Goal: Task Accomplishment & Management: Use online tool/utility

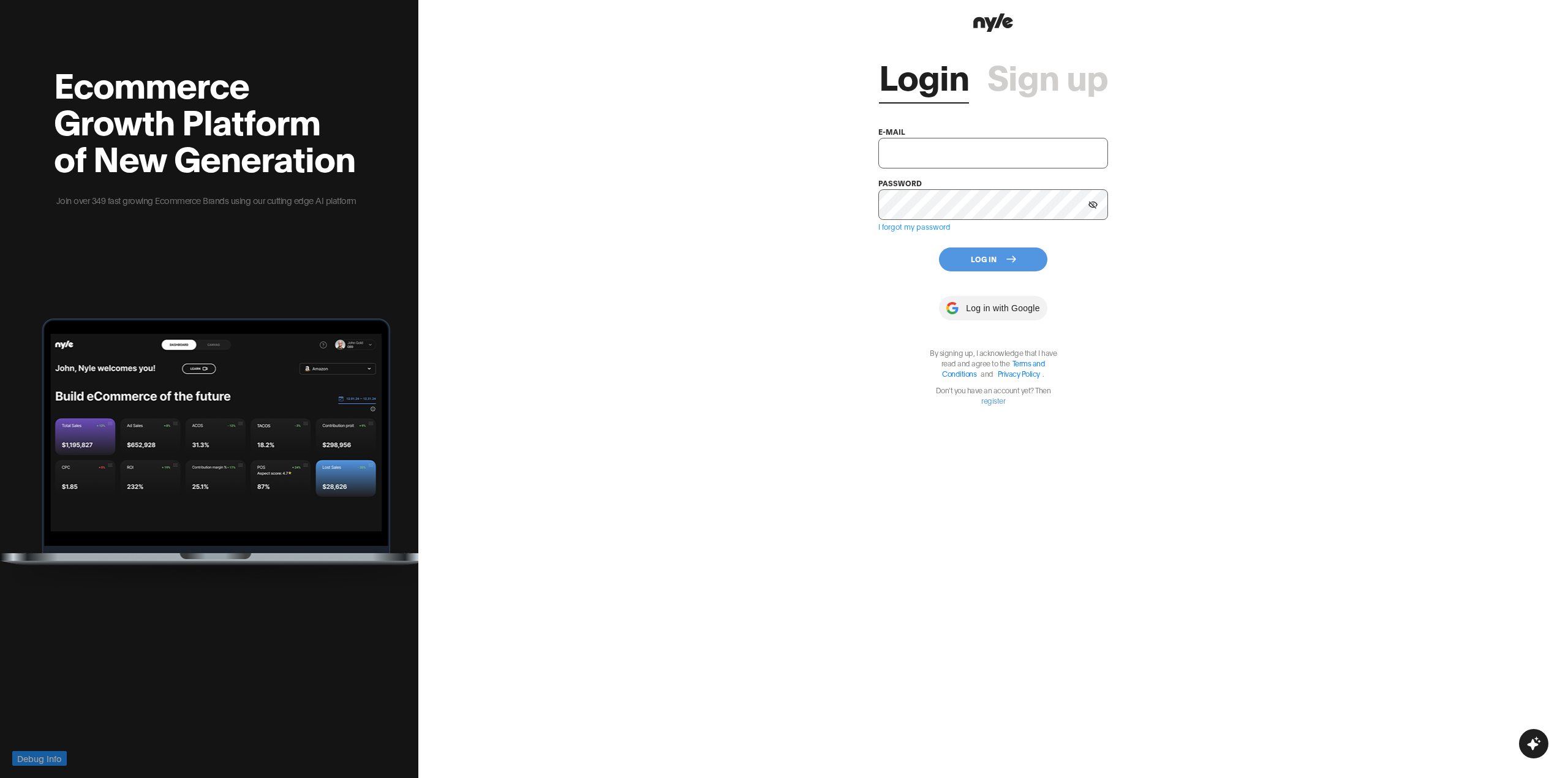
type input "[EMAIL_ADDRESS][PERSON_NAME]"
click at [1009, 248] on button "Log In" at bounding box center [993, 259] width 109 height 24
click at [988, 265] on html "Debug Info Ecommerce Growth Platform of New Generation Join over 349 fast growi…" at bounding box center [784, 389] width 1568 height 778
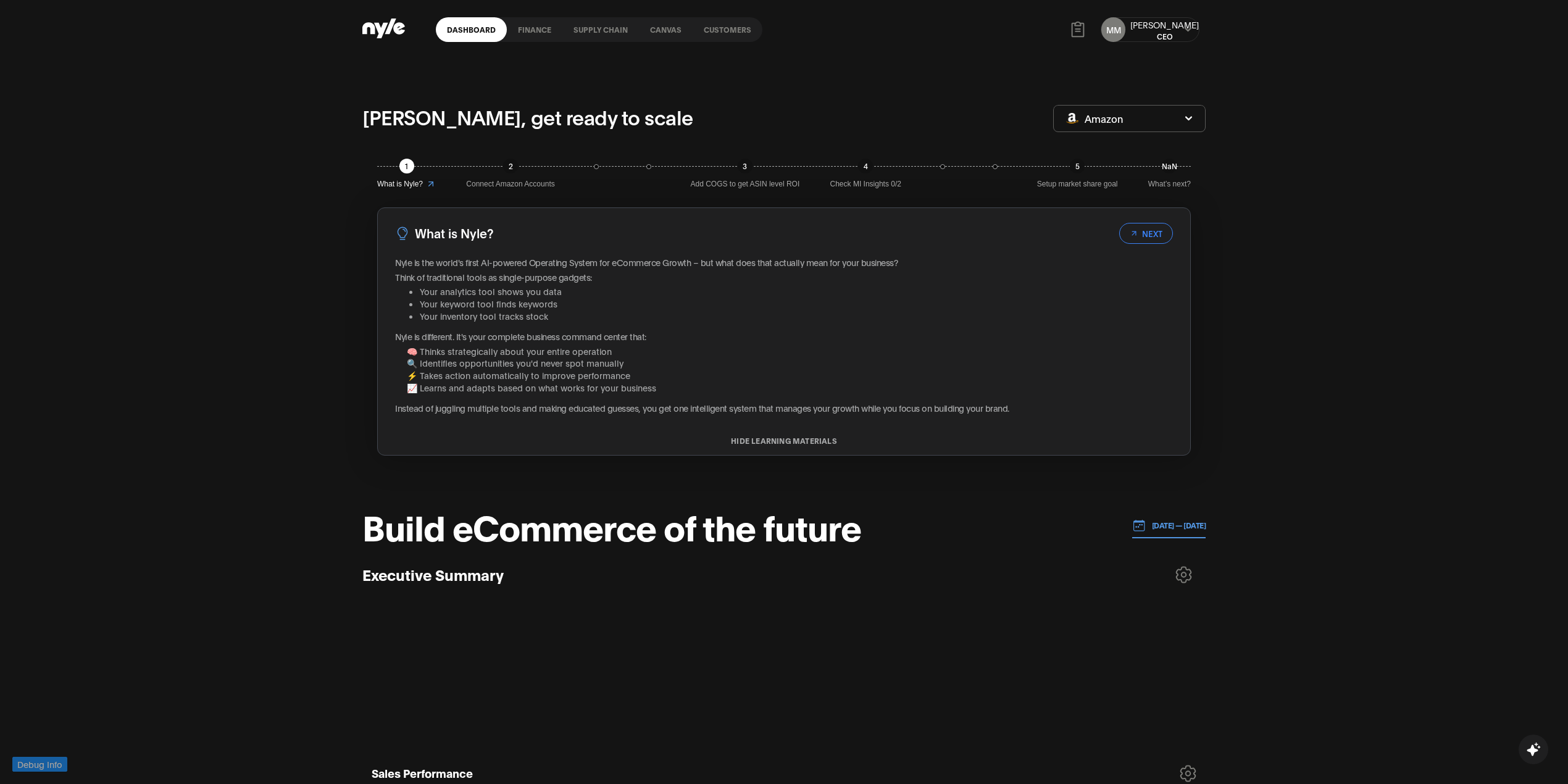
click at [707, 27] on link "Customers" at bounding box center [728, 30] width 70 height 25
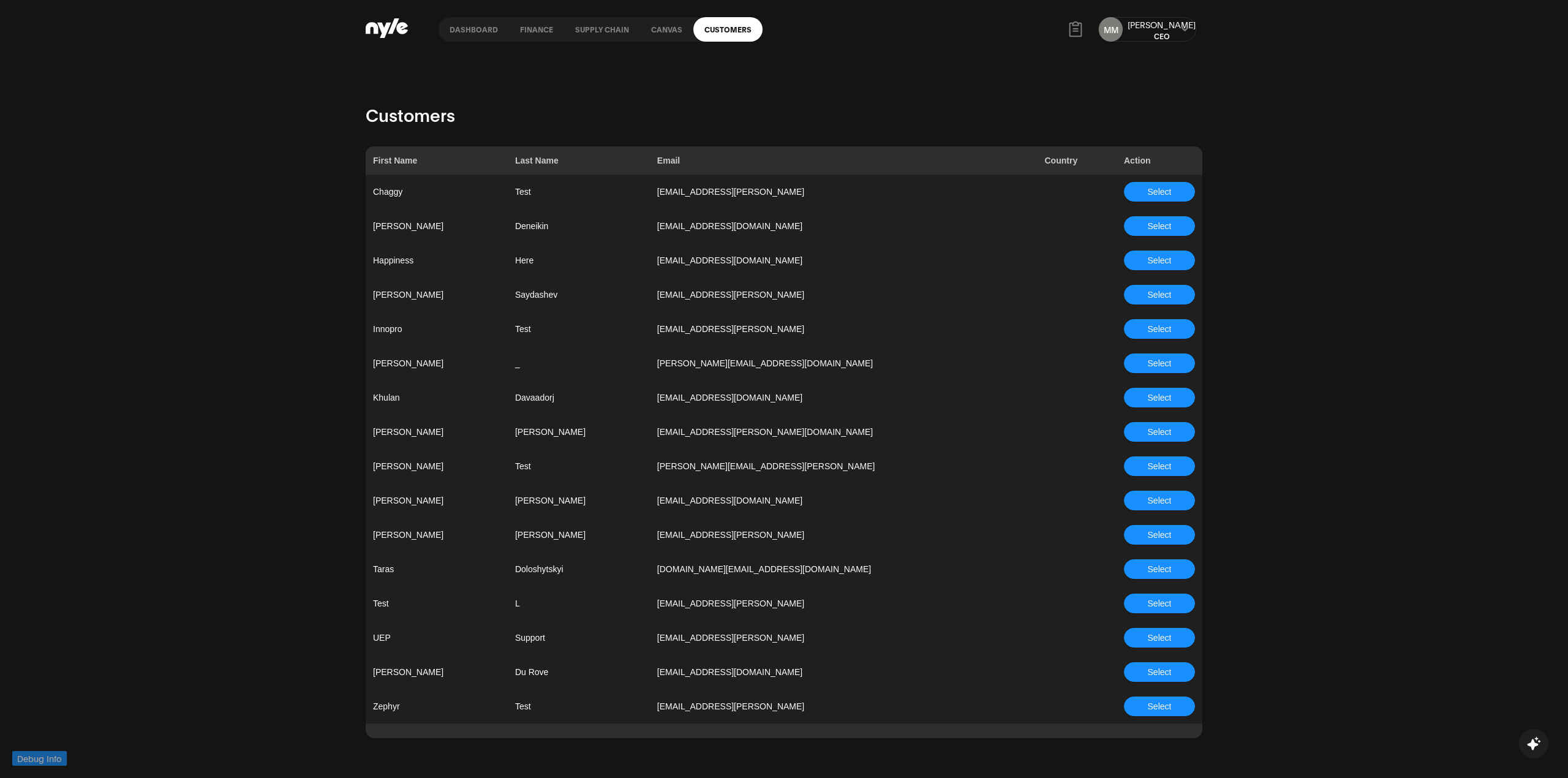
click at [660, 27] on link "Canvas" at bounding box center [667, 30] width 53 height 24
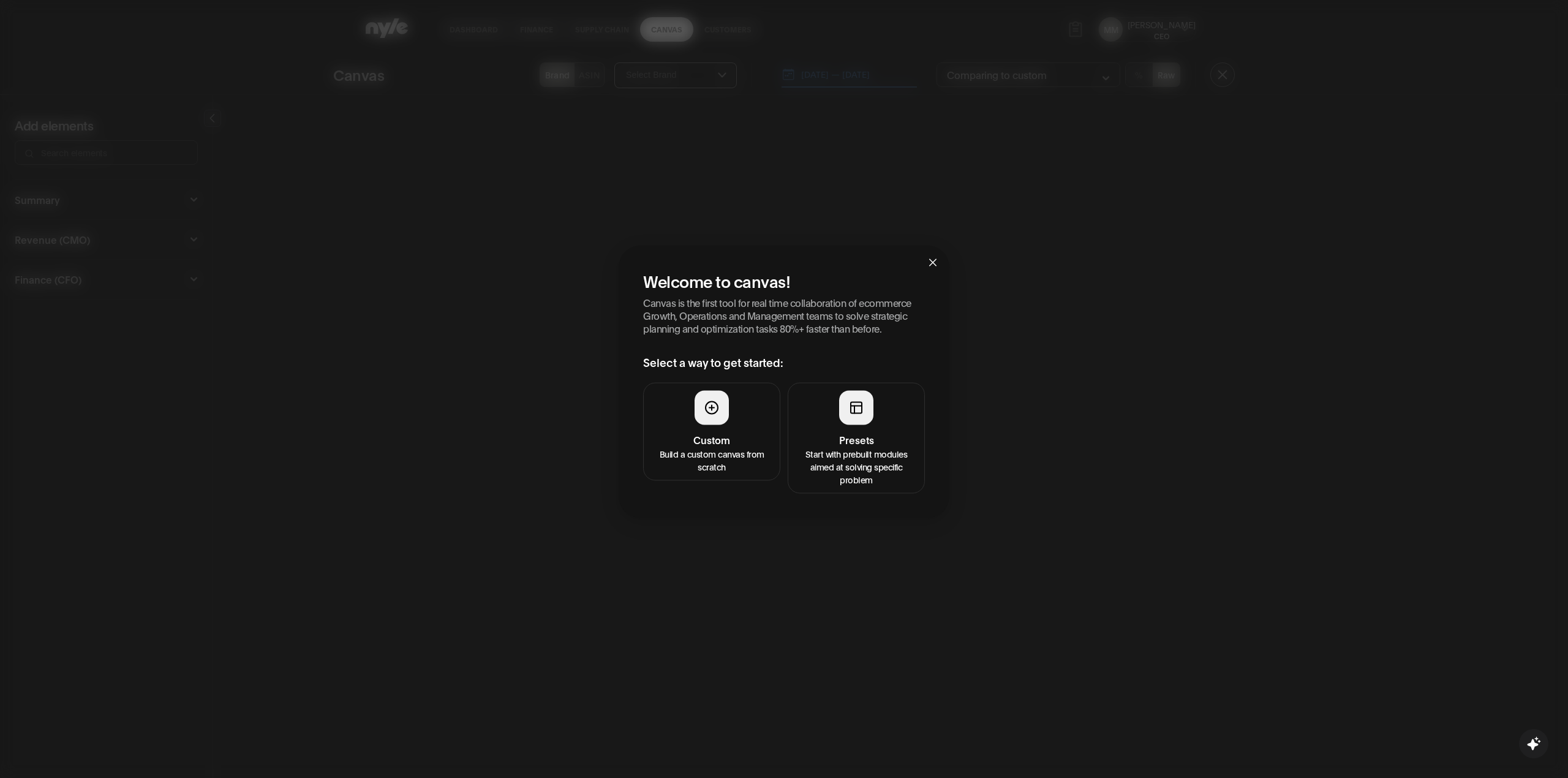
click at [709, 396] on div at bounding box center [712, 408] width 35 height 35
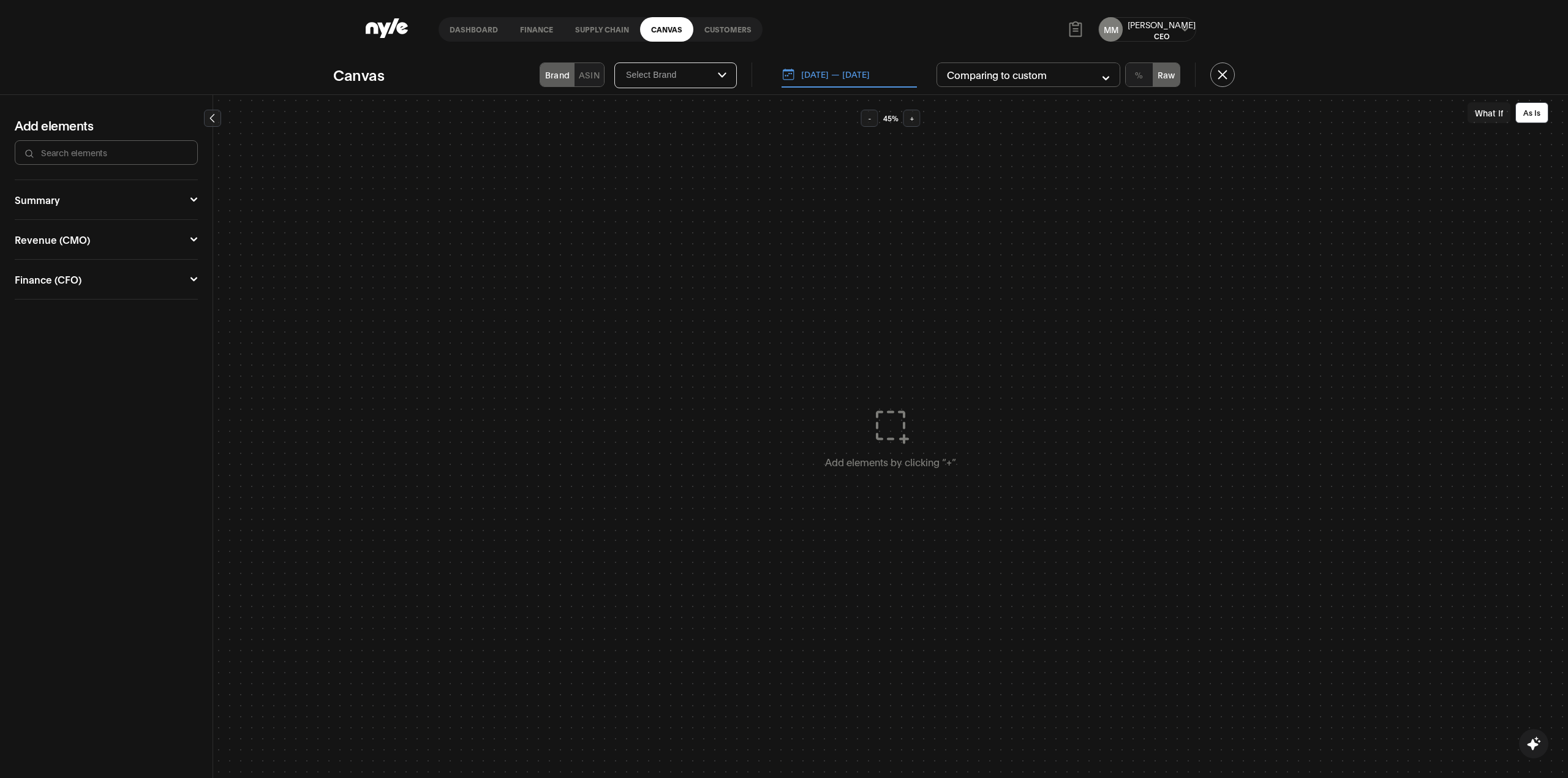
click at [663, 24] on link "Canvas" at bounding box center [667, 30] width 53 height 24
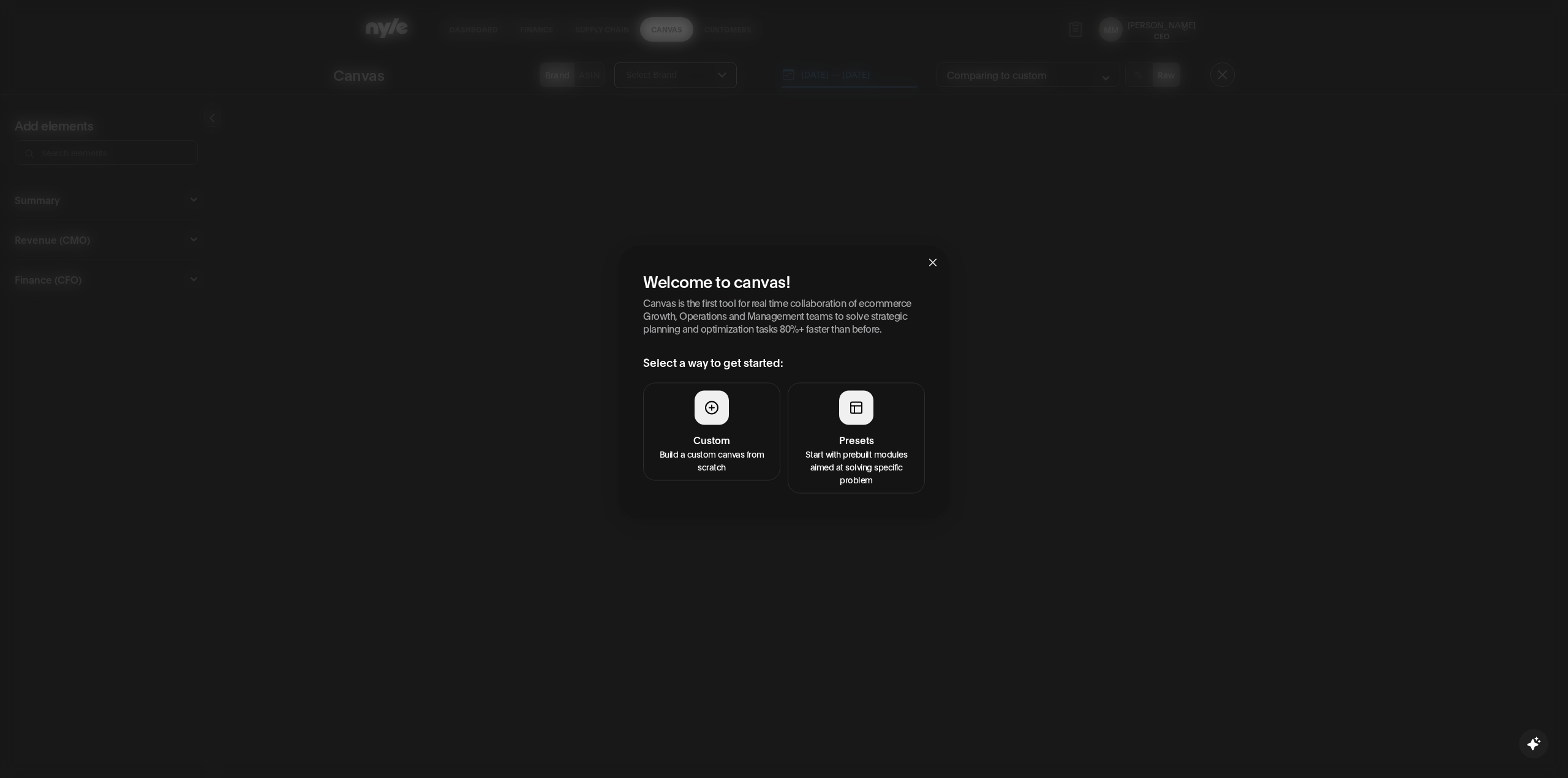
click at [843, 453] on p "Start with prebuilt modules aimed at solving specific problem" at bounding box center [856, 466] width 121 height 39
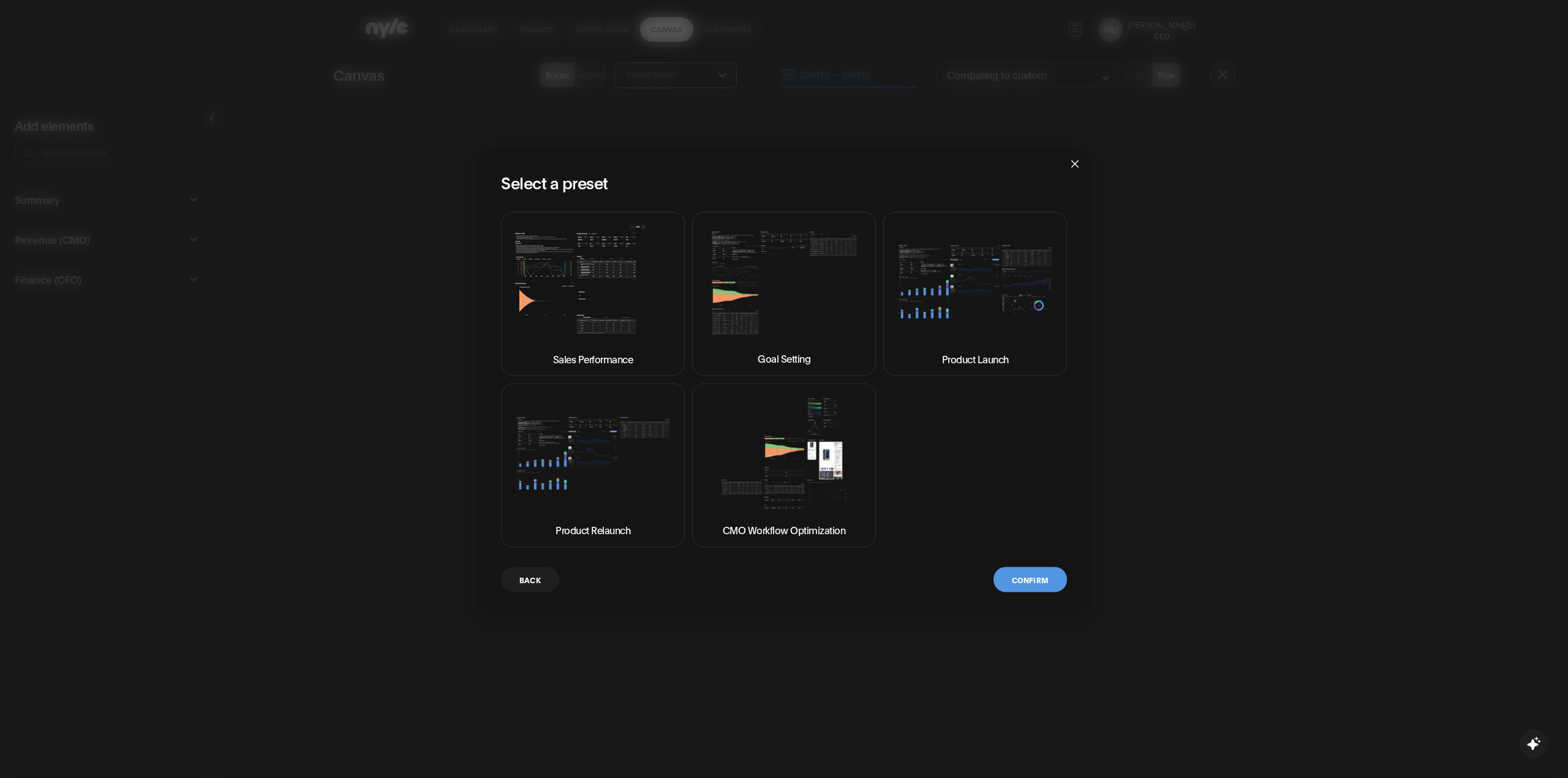
click at [815, 309] on img at bounding box center [784, 282] width 163 height 122
click at [1022, 585] on button "Confirm" at bounding box center [1030, 579] width 73 height 25
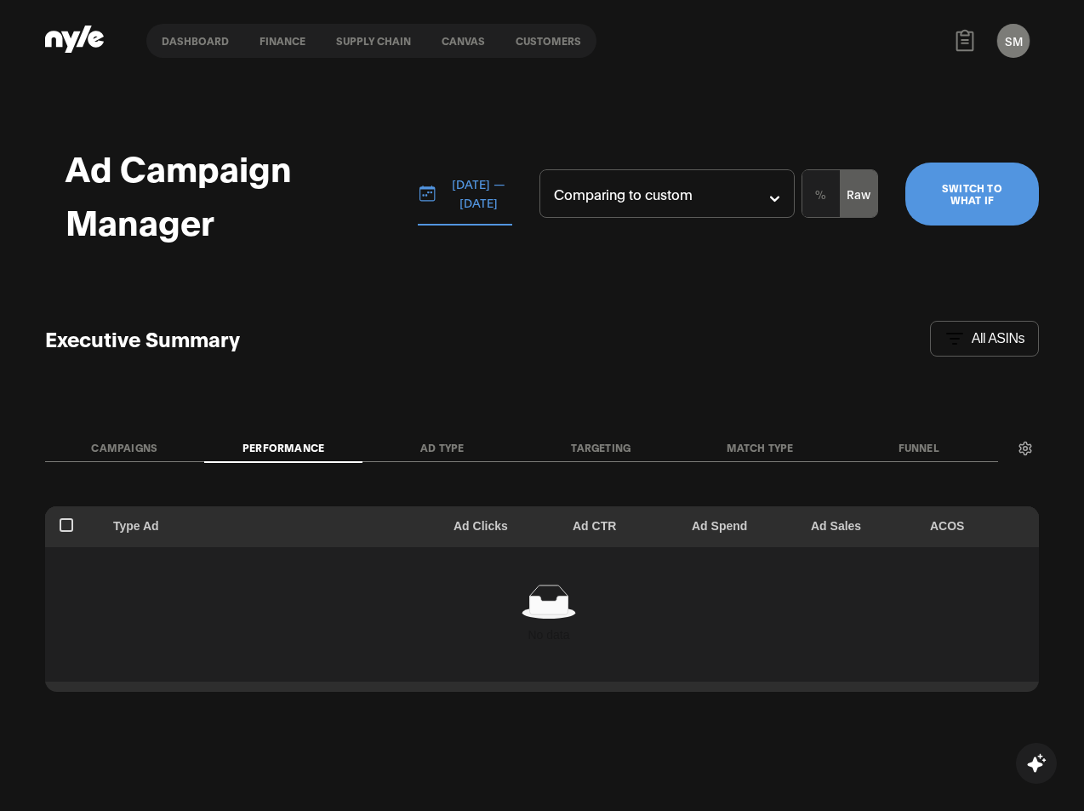
click at [448, 43] on link "Canvas" at bounding box center [463, 41] width 74 height 34
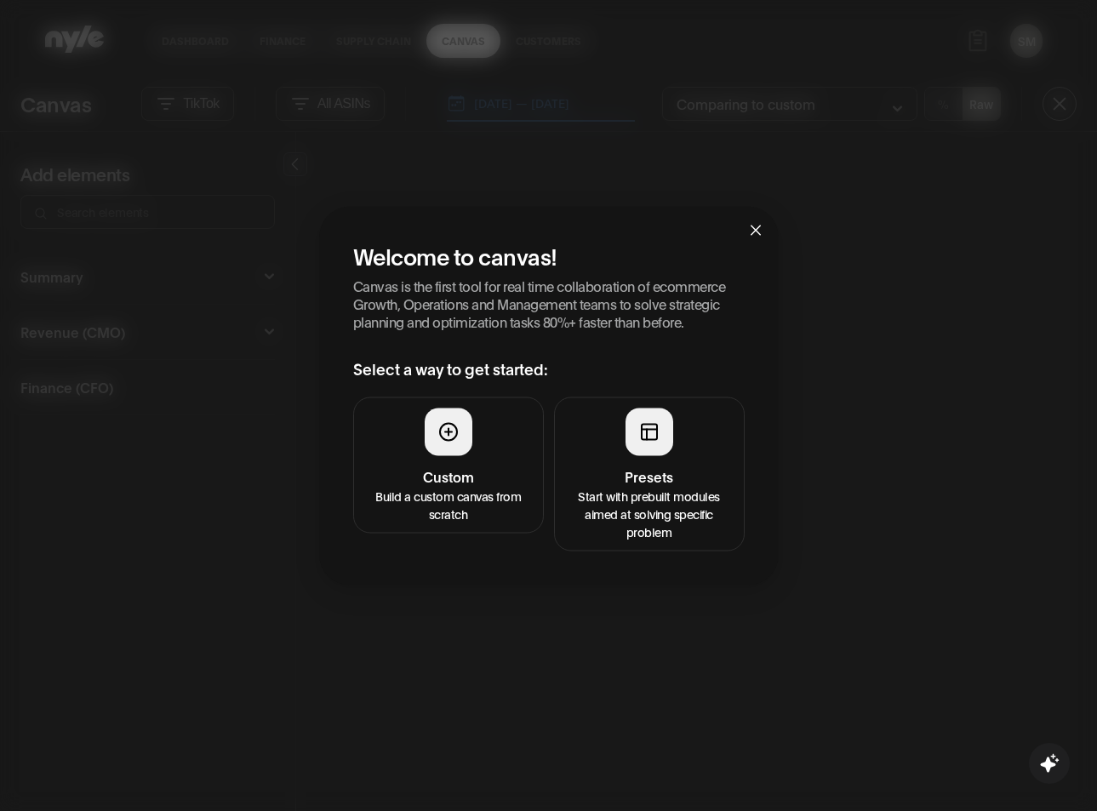
click at [645, 429] on icon at bounding box center [649, 429] width 15 height 0
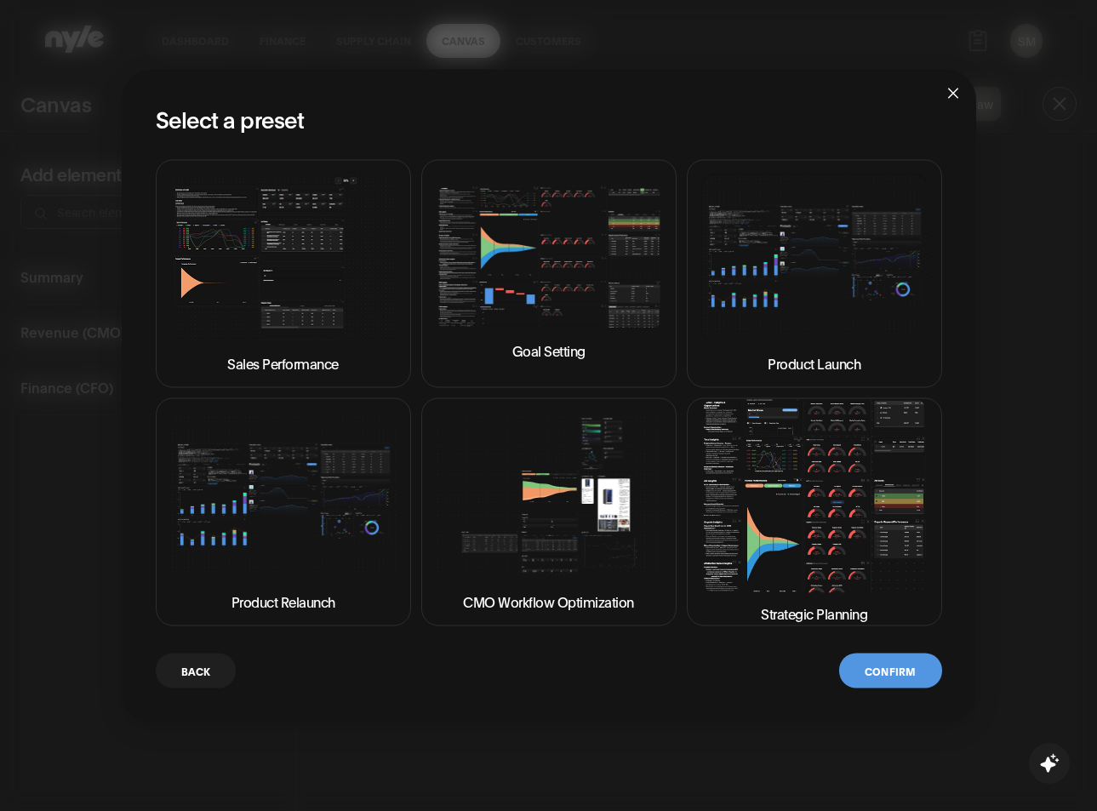
click at [591, 300] on img at bounding box center [549, 258] width 226 height 144
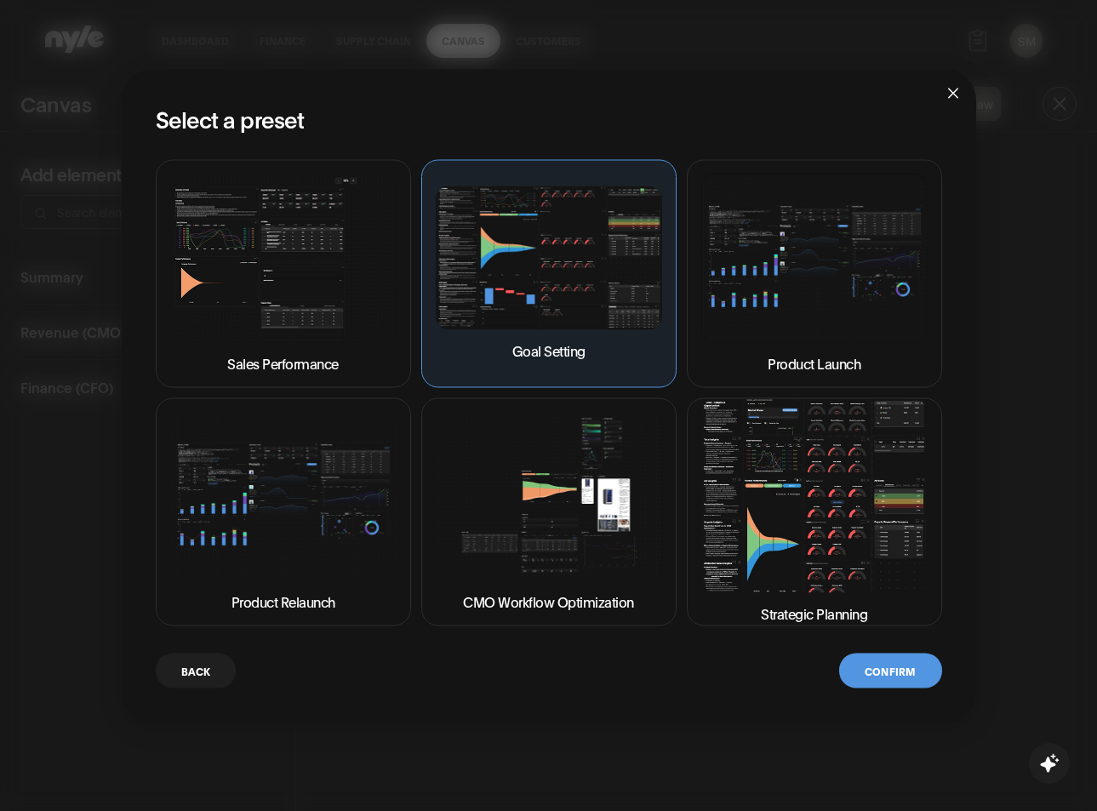
click at [887, 665] on button "Confirm" at bounding box center [890, 670] width 102 height 35
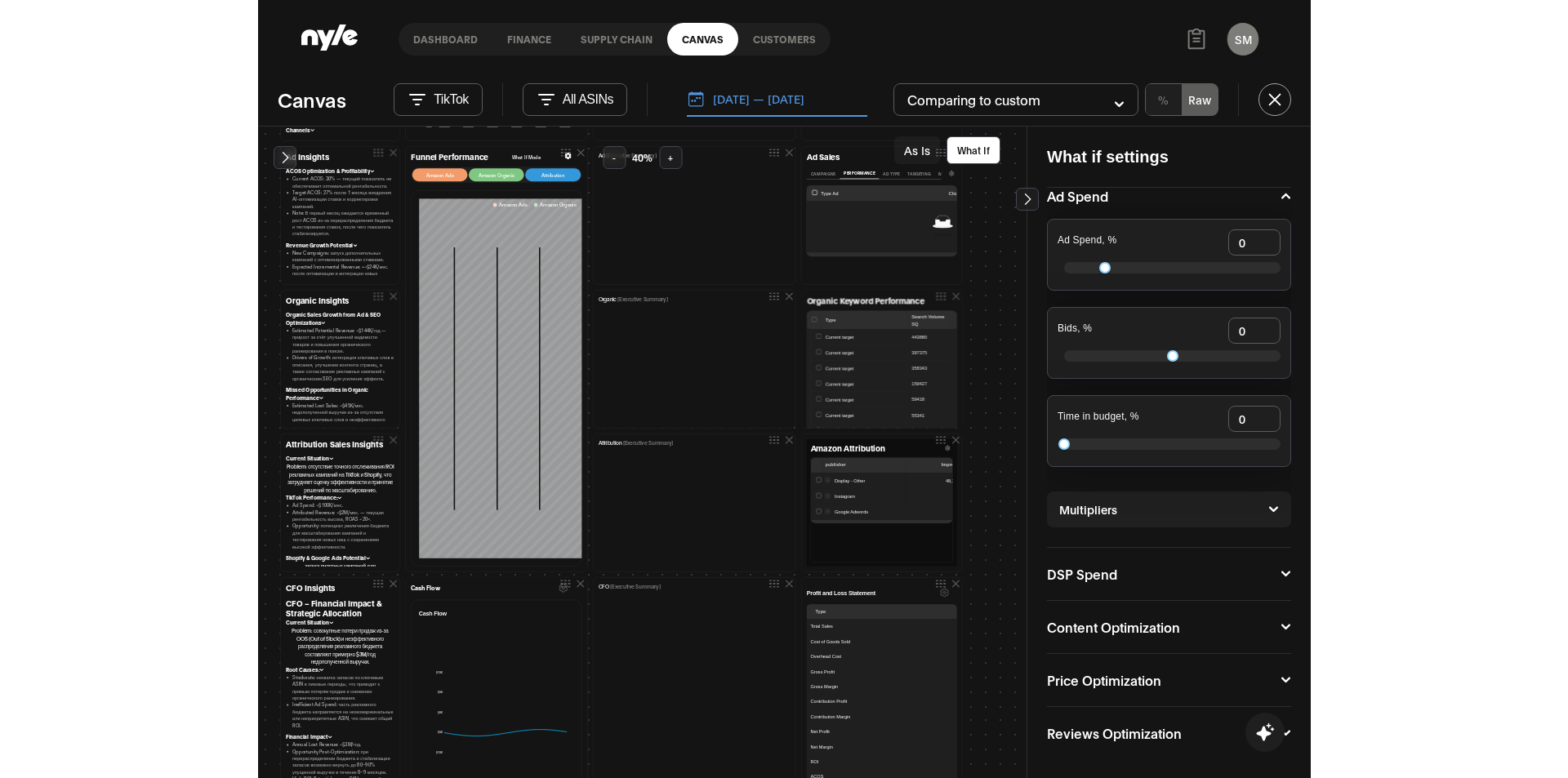
scroll to position [286, 0]
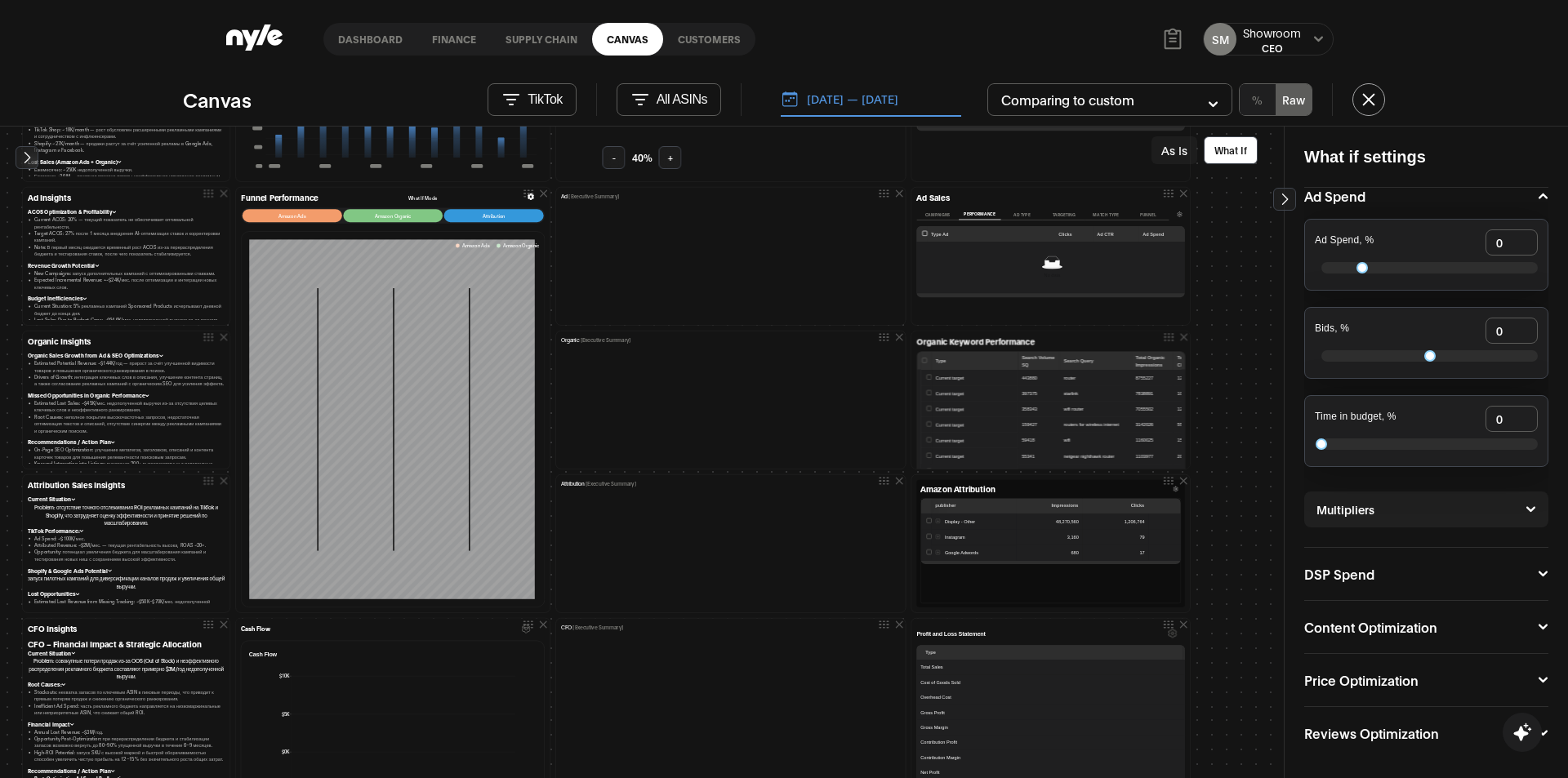
click at [1039, 105] on icon at bounding box center [1367, 99] width 15 height 16
